Goal: Navigation & Orientation: Find specific page/section

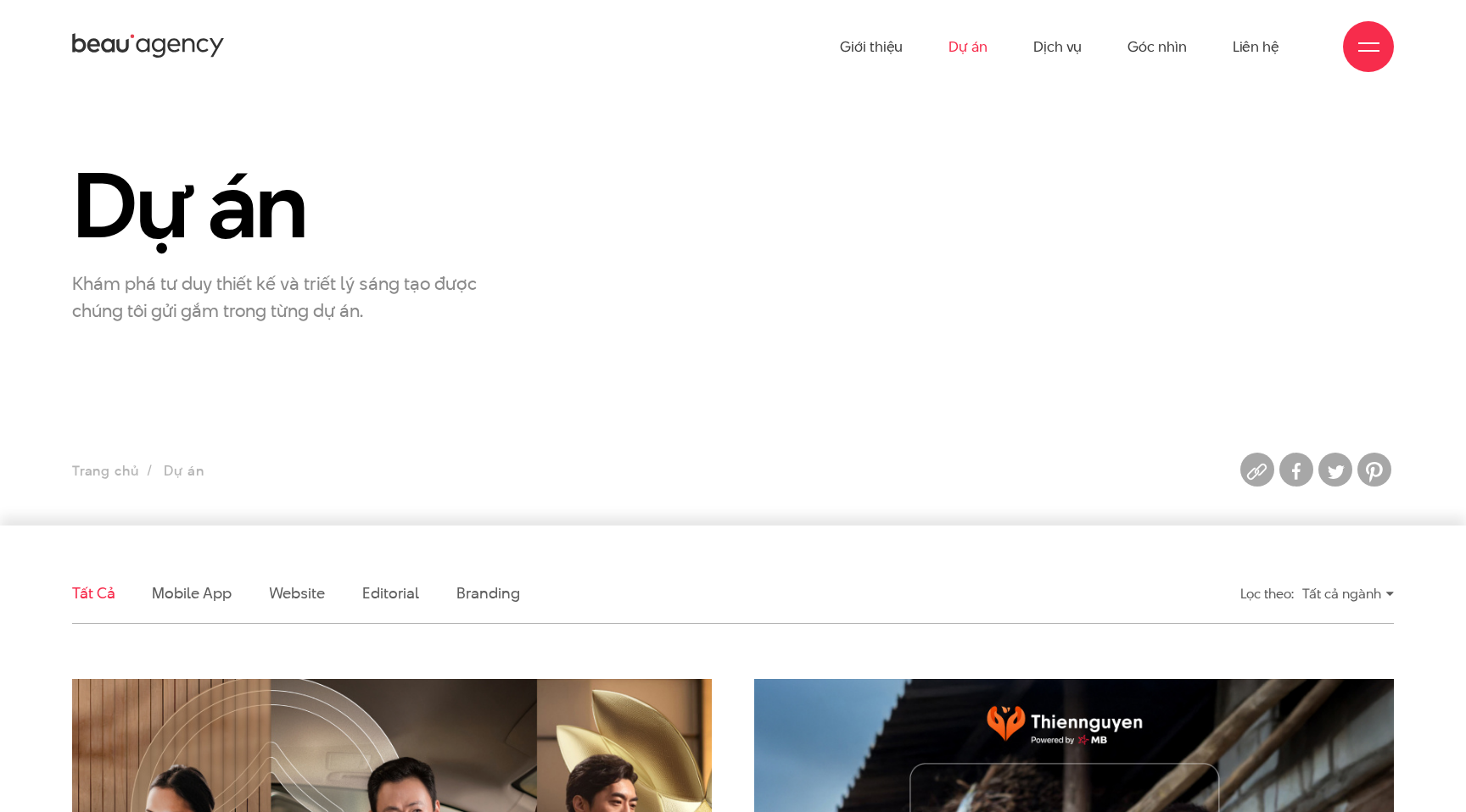
click at [1351, 49] on div at bounding box center [1369, 47] width 51 height 51
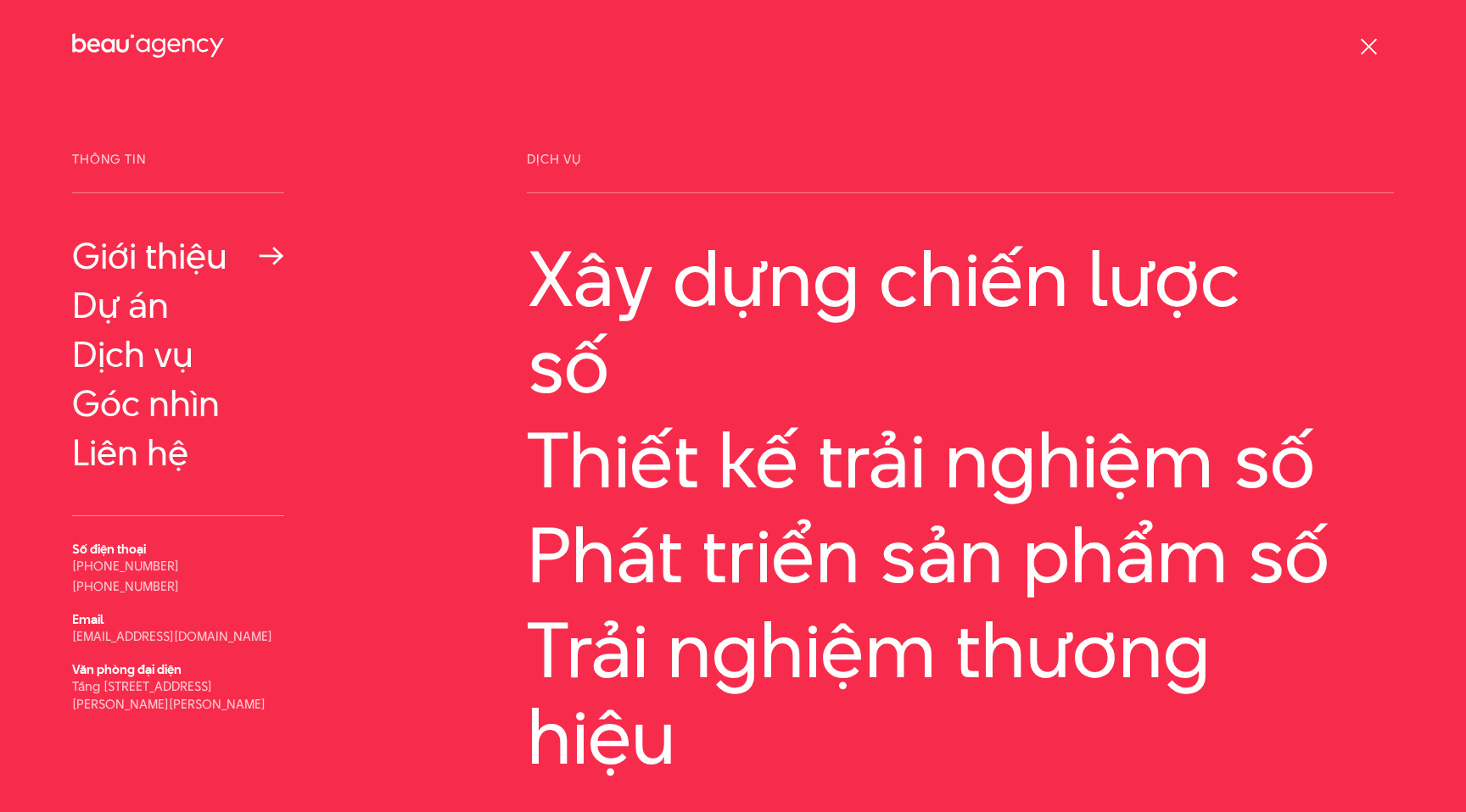
click at [157, 260] on link "Giới thiệu" at bounding box center [178, 256] width 212 height 41
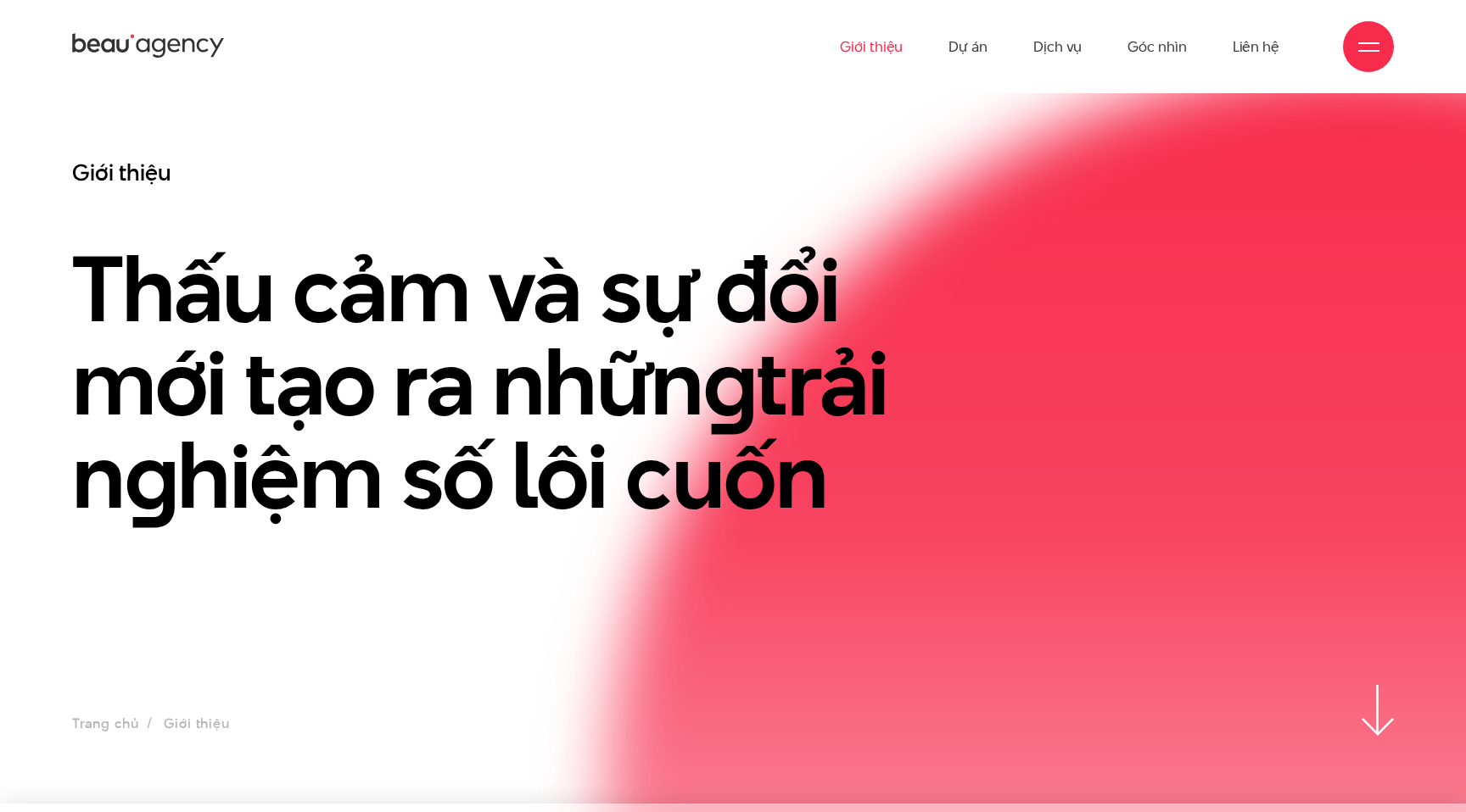
click at [1378, 49] on div at bounding box center [1369, 47] width 51 height 51
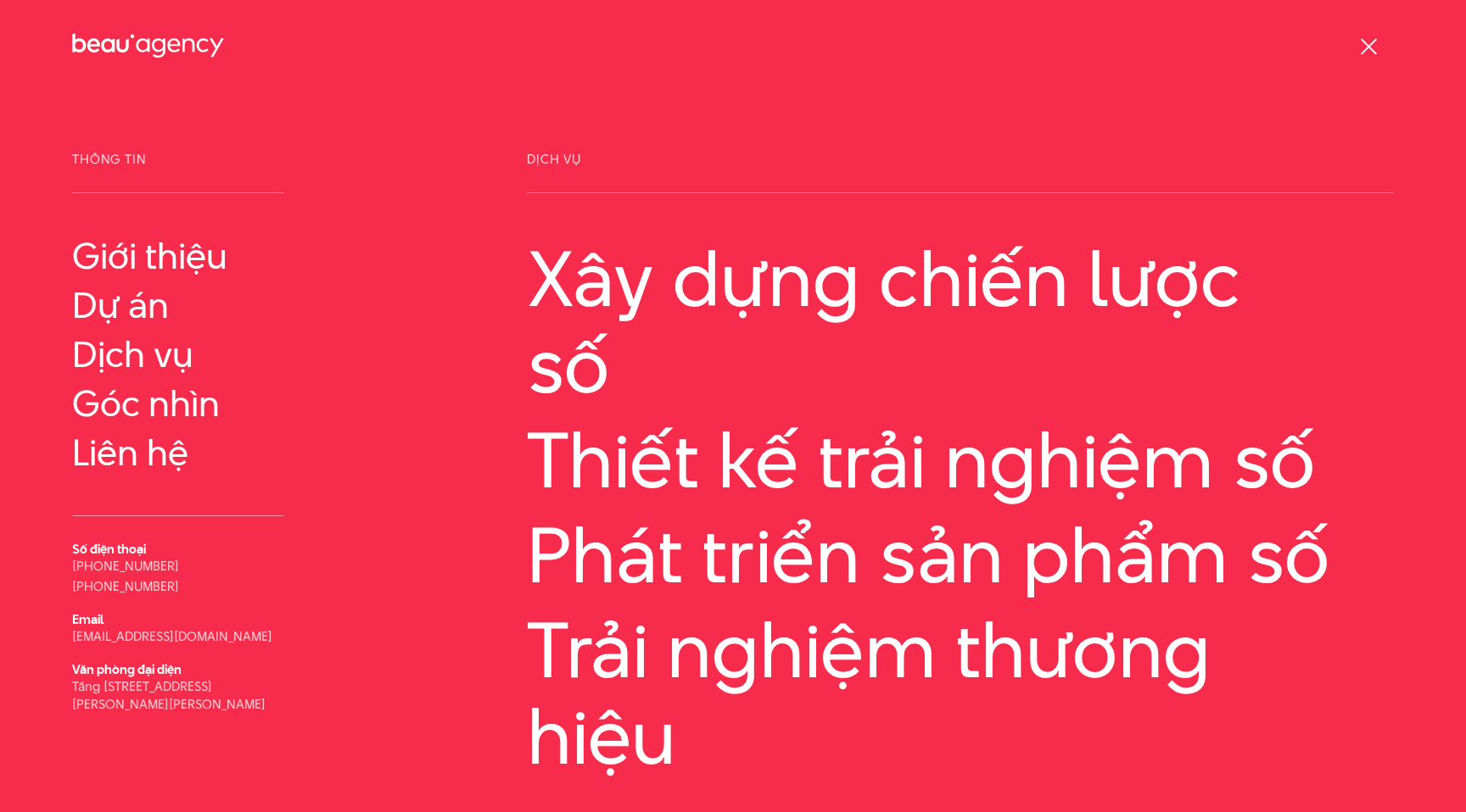
click at [1374, 52] on span at bounding box center [1368, 46] width 17 height 17
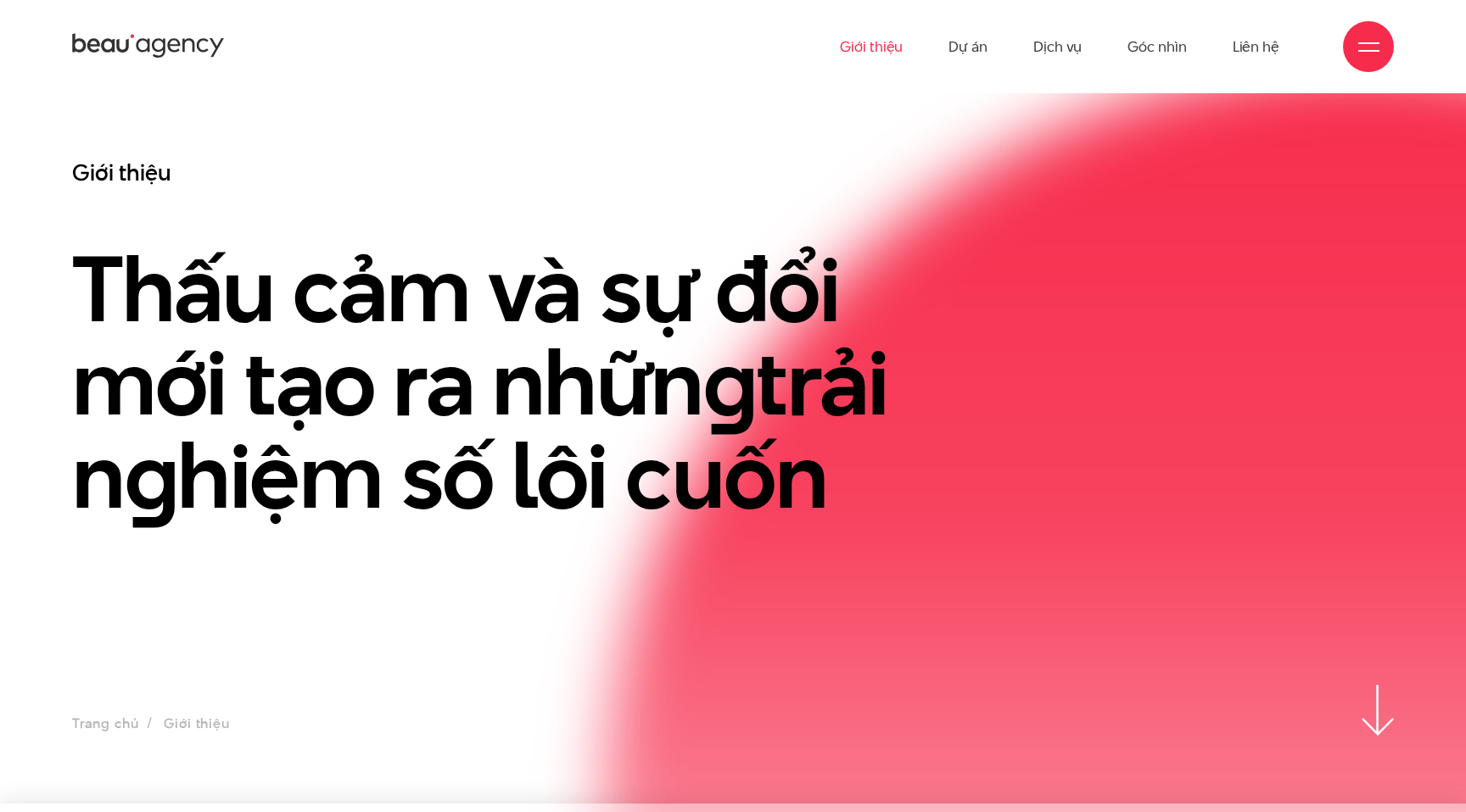
click at [1374, 52] on div at bounding box center [1369, 47] width 21 height 21
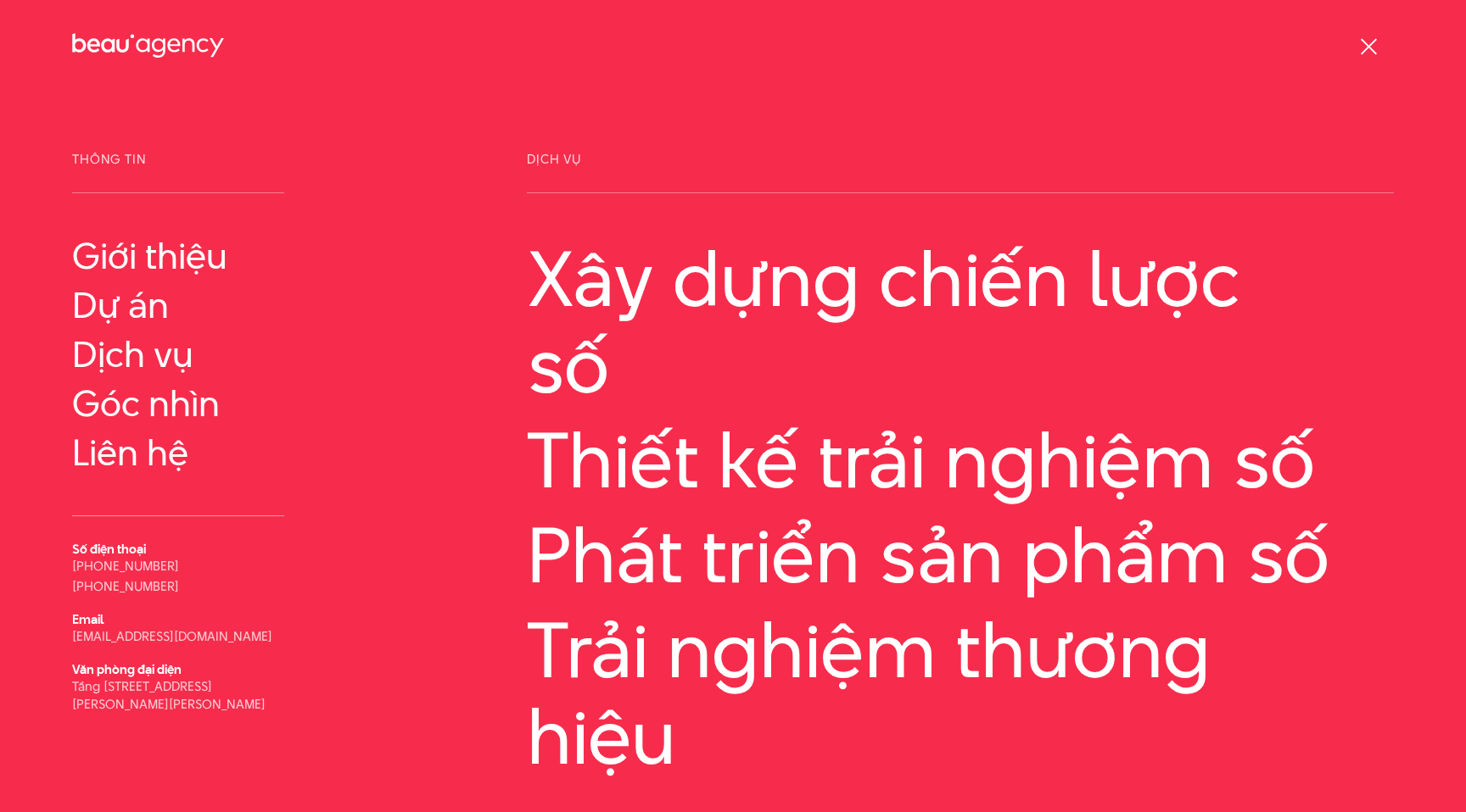
click at [1374, 52] on span at bounding box center [1368, 46] width 17 height 17
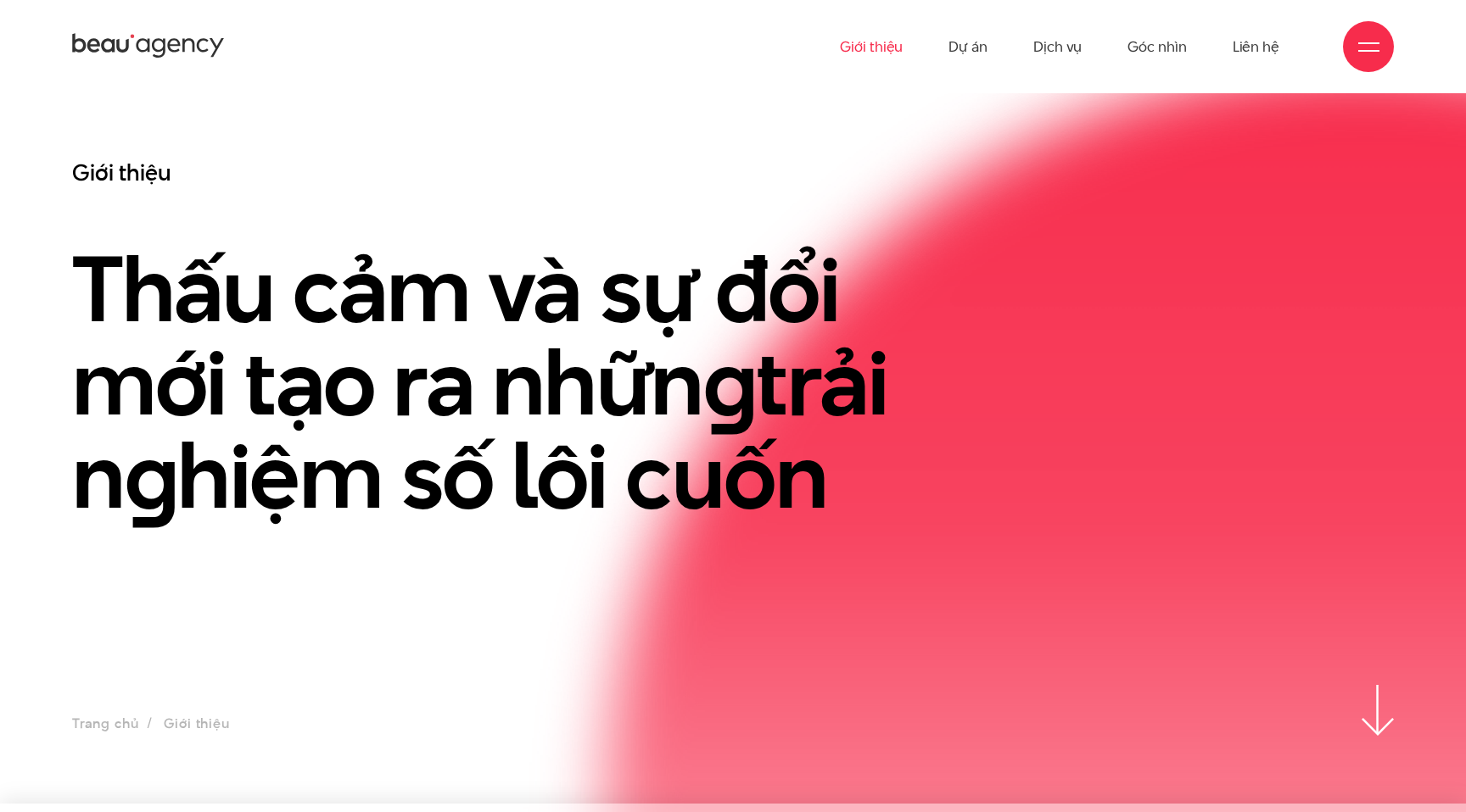
click at [1374, 52] on div at bounding box center [1369, 47] width 21 height 21
